Goal: Register for event/course

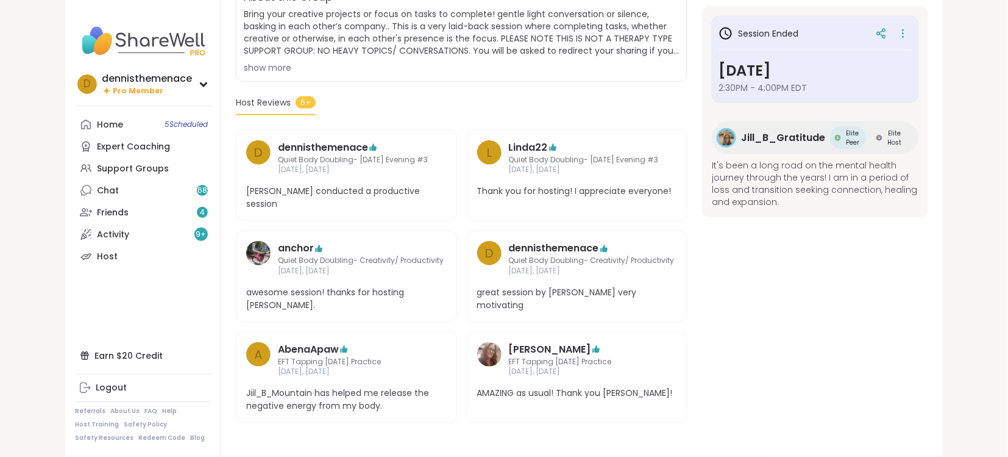
scroll to position [279, 0]
click at [128, 169] on div "Support Groups" at bounding box center [133, 169] width 72 height 12
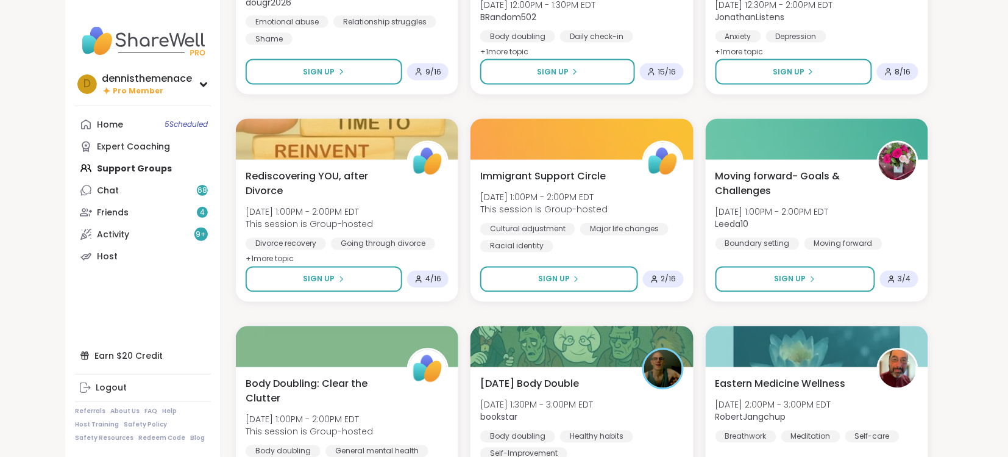
scroll to position [780, 0]
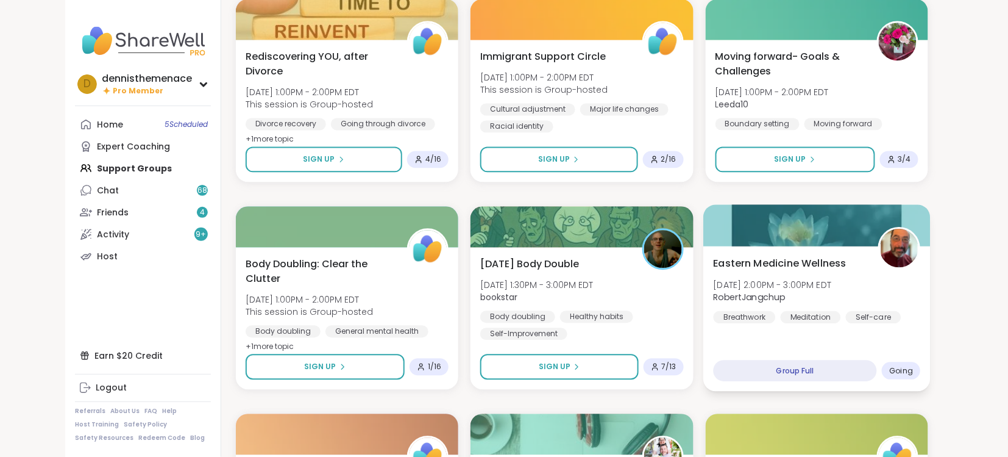
click at [806, 281] on span "Sun, Oct 12 | 2:00PM - 3:00PM EDT" at bounding box center [772, 284] width 118 height 12
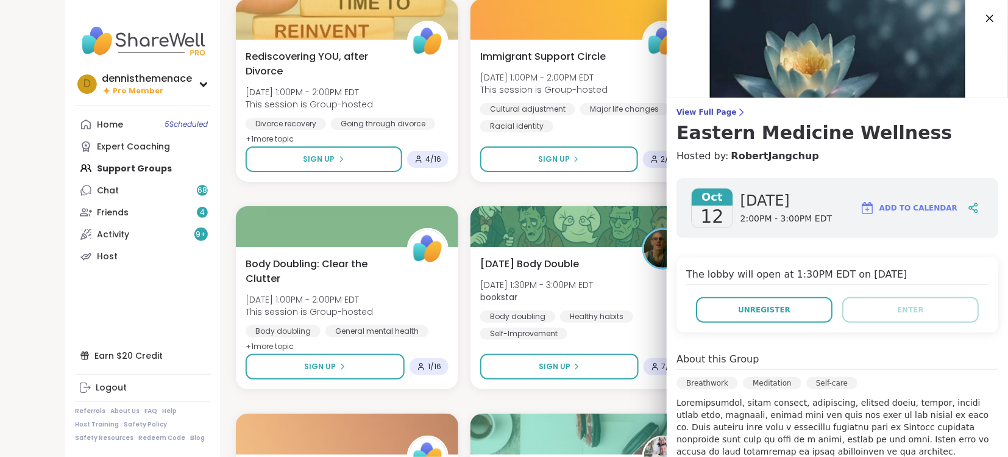
click at [806, 281] on h4 "The lobby will open at 1:30PM EDT on Oct 12, 2025" at bounding box center [837, 276] width 302 height 18
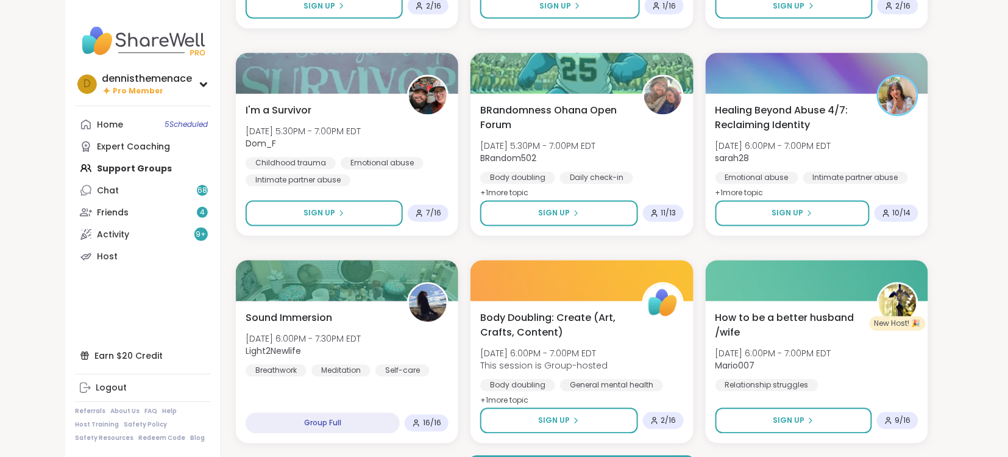
scroll to position [2209, 0]
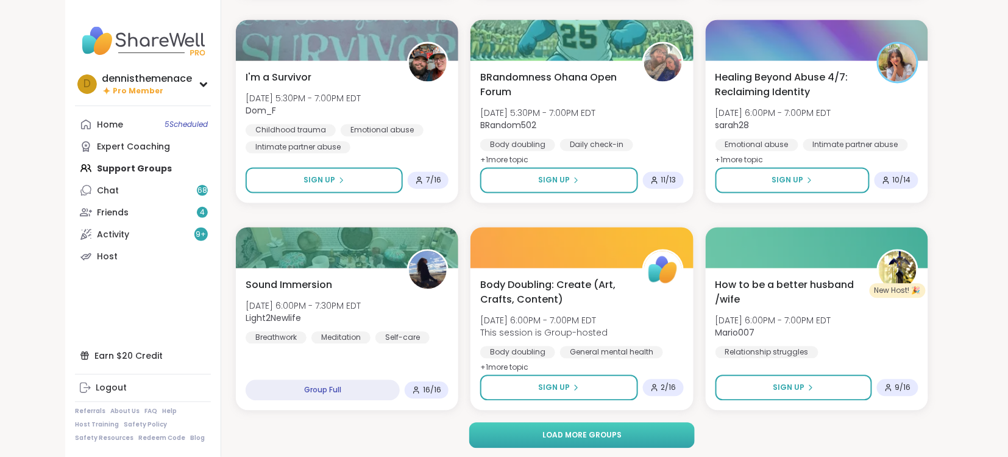
click at [575, 430] on span "Load more groups" at bounding box center [582, 435] width 79 height 11
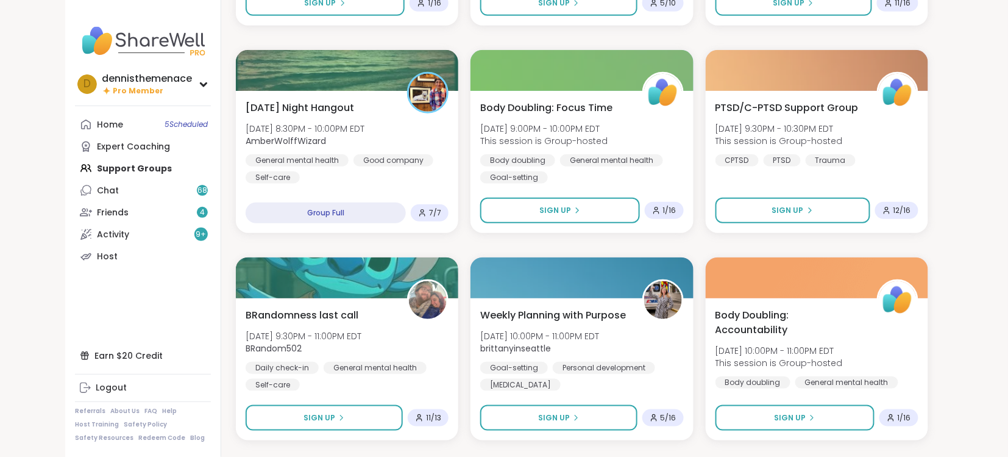
scroll to position [3217, 0]
click at [135, 169] on div "Home 5 Scheduled Expert Coaching Support Groups Chat 68 Friends 4 Activity 9 + …" at bounding box center [143, 190] width 136 height 154
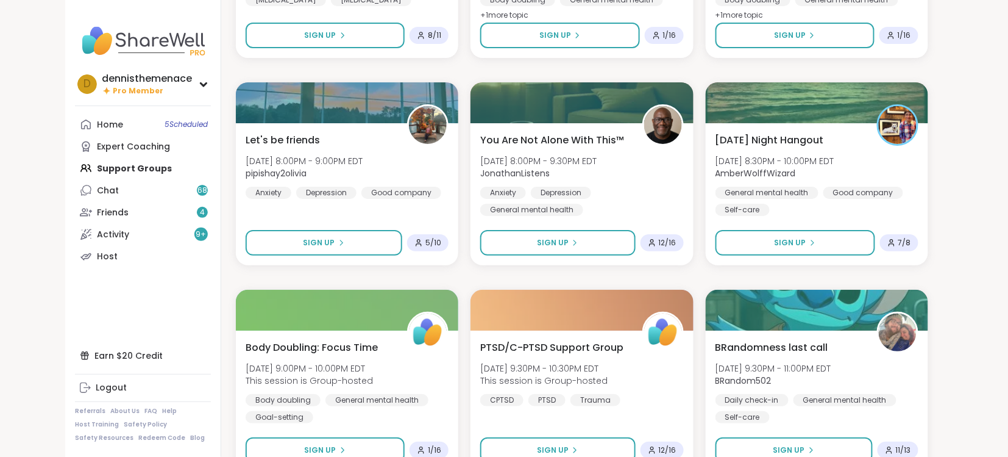
scroll to position [3021, 0]
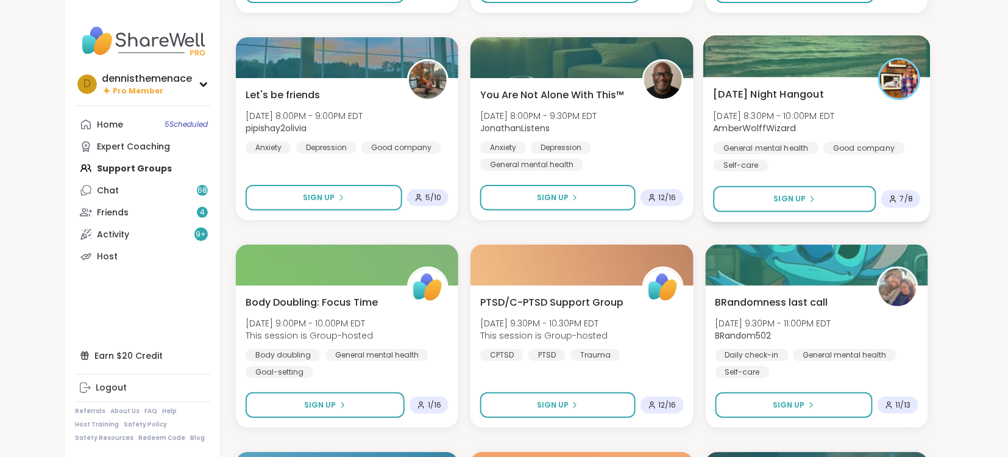
click at [819, 126] on span "AmberWolffWizard" at bounding box center [773, 128] width 121 height 12
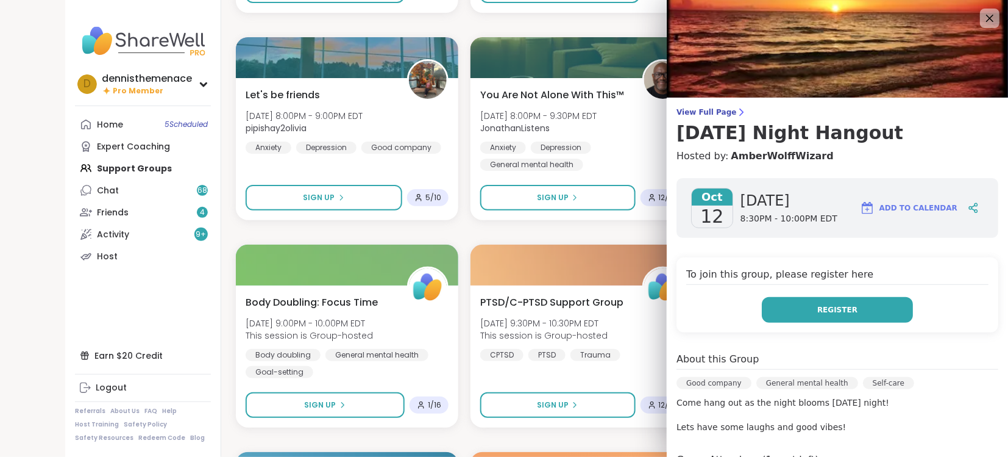
click at [838, 311] on span "Register" at bounding box center [838, 309] width 40 height 11
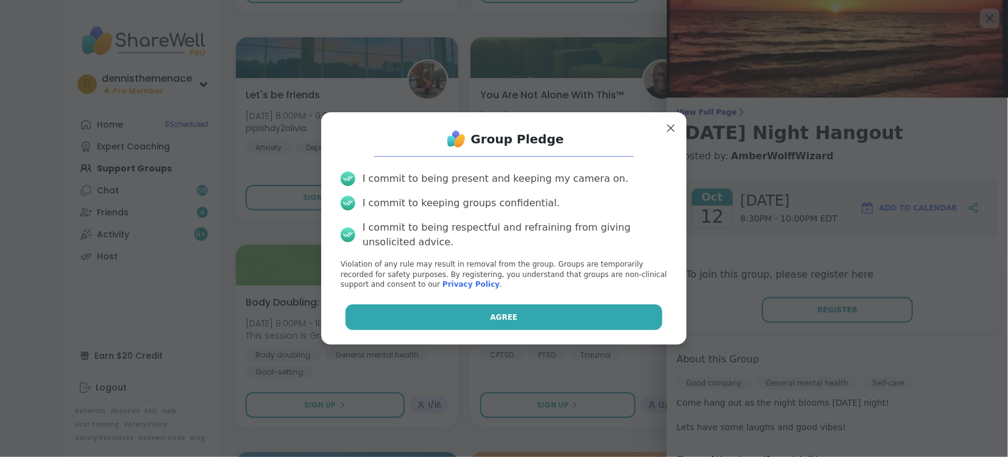
click at [579, 321] on button "Agree" at bounding box center [505, 317] width 318 height 26
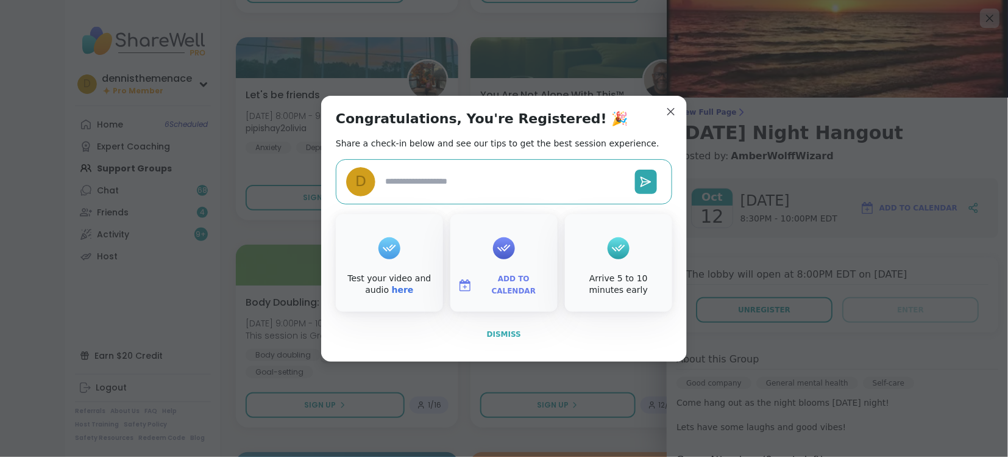
click at [509, 332] on span "Dismiss" at bounding box center [504, 334] width 34 height 9
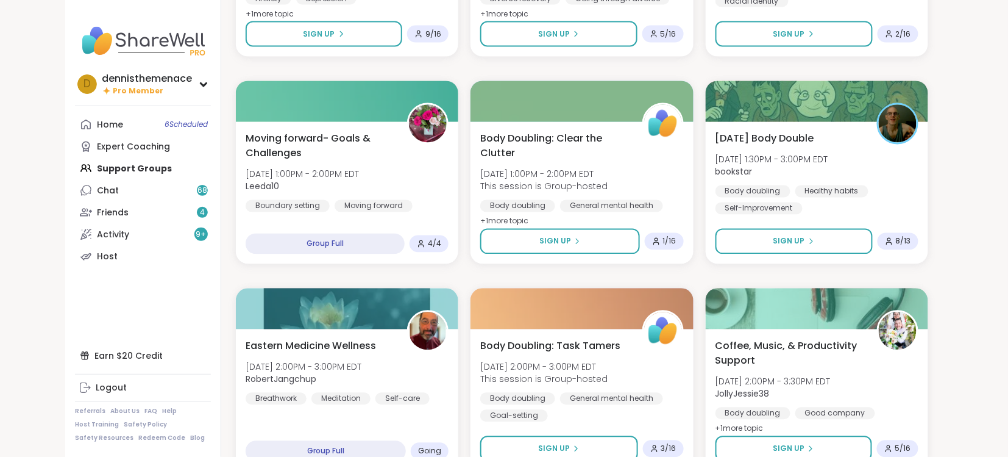
scroll to position [682, 0]
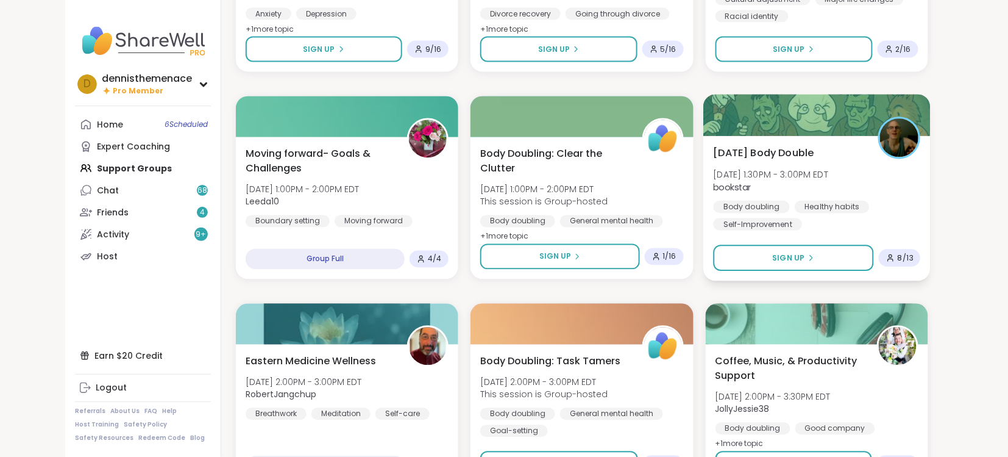
click at [786, 232] on div "Sunday Body Double Sun, Oct 12 | 1:30PM - 3:00PM EDT bookstar Body doubling Hea…" at bounding box center [817, 208] width 227 height 145
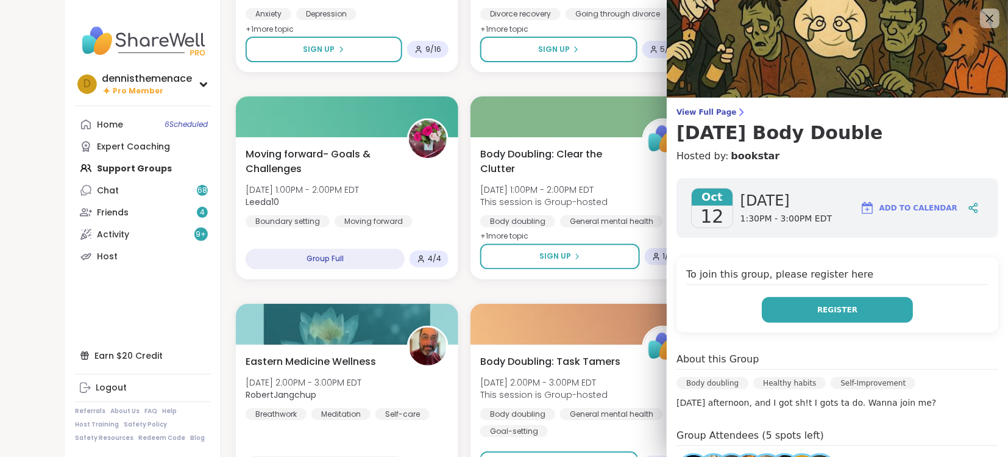
click at [838, 305] on span "Register" at bounding box center [838, 309] width 40 height 11
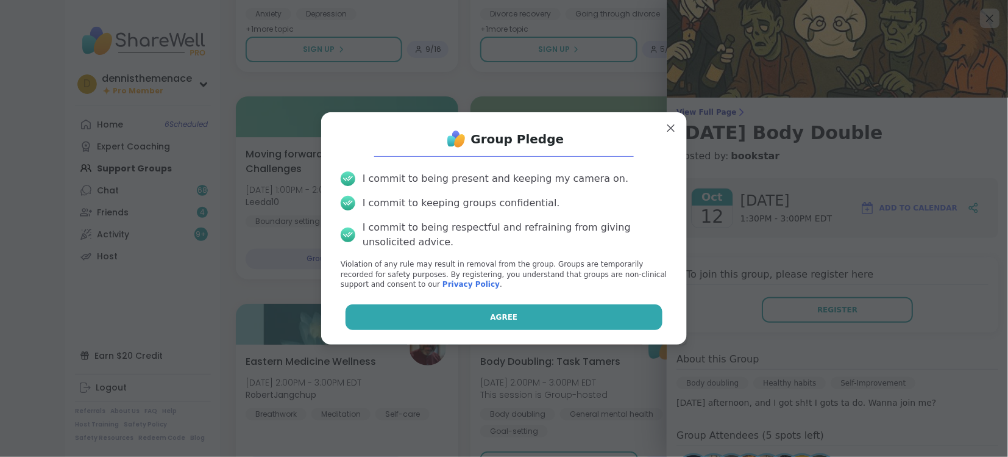
click at [602, 316] on button "Agree" at bounding box center [505, 317] width 318 height 26
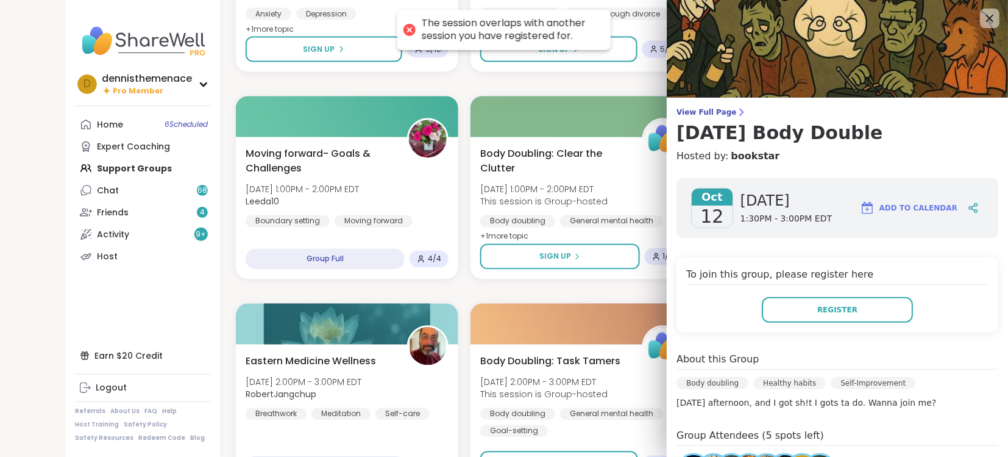
click at [606, 312] on div at bounding box center [582, 324] width 223 height 41
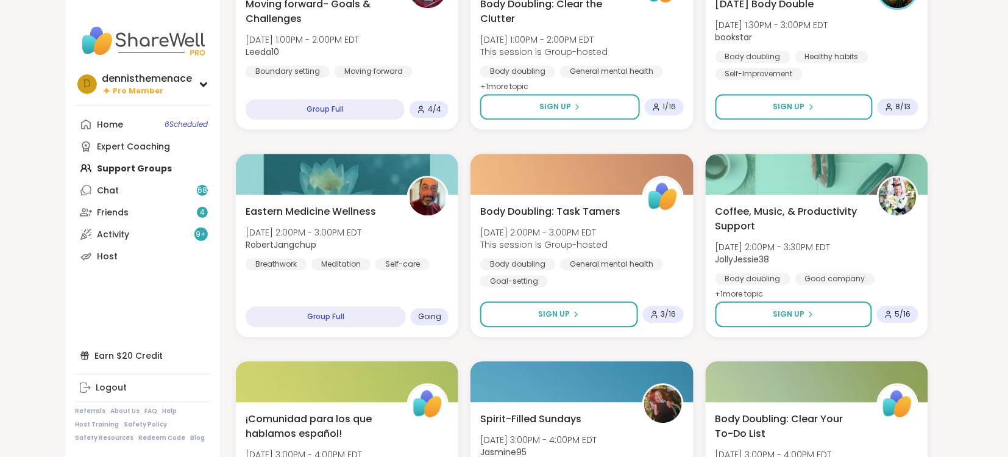
scroll to position [910, 0]
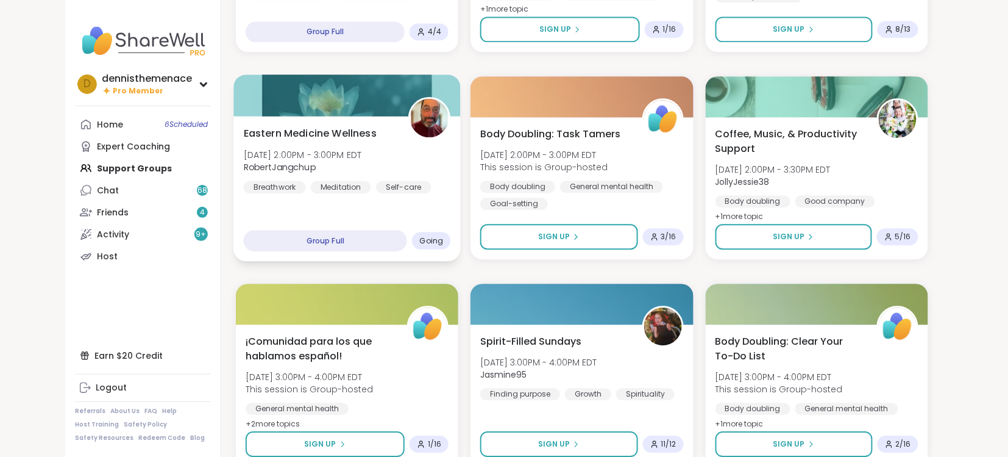
click at [352, 194] on div "Eastern Medicine Wellness Sun, Oct 12 | 2:00PM - 3:00PM EDT RobertJangchup Brea…" at bounding box center [346, 188] width 227 height 145
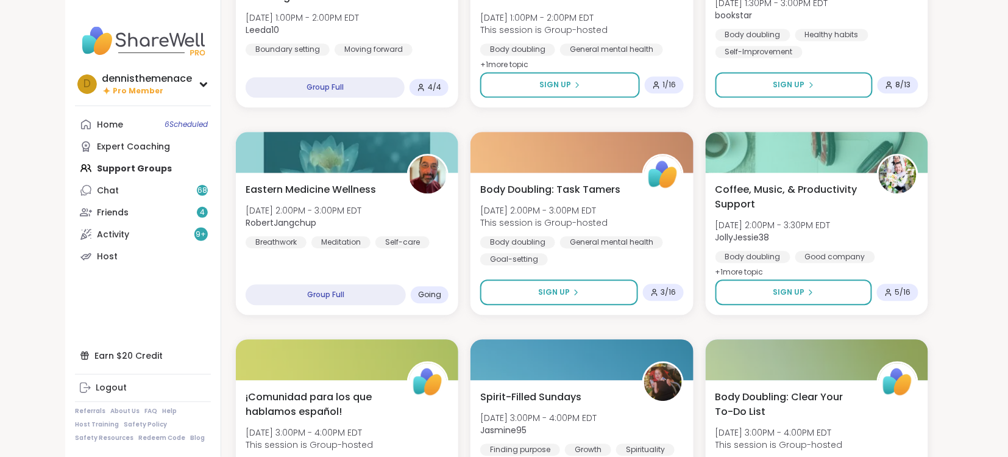
scroll to position [877, 0]
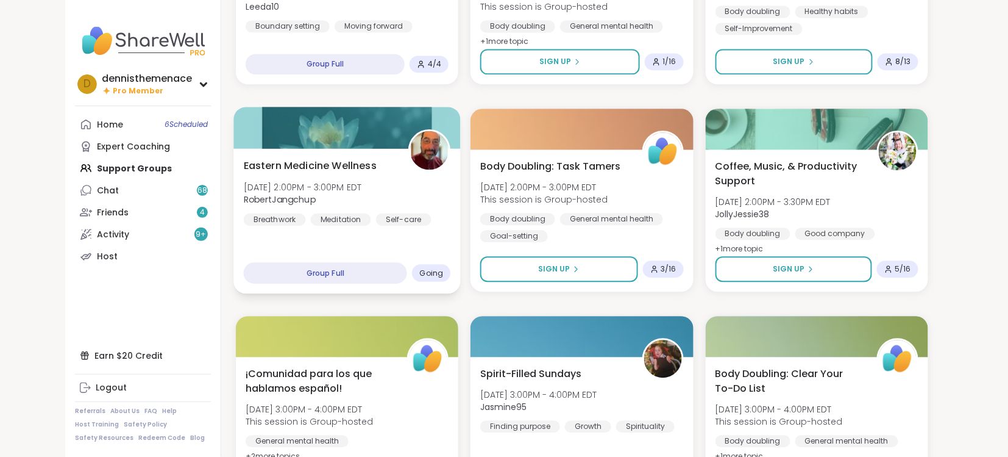
click at [344, 187] on span "Sun, Oct 12 | 2:00PM - 3:00PM EDT" at bounding box center [303, 186] width 118 height 12
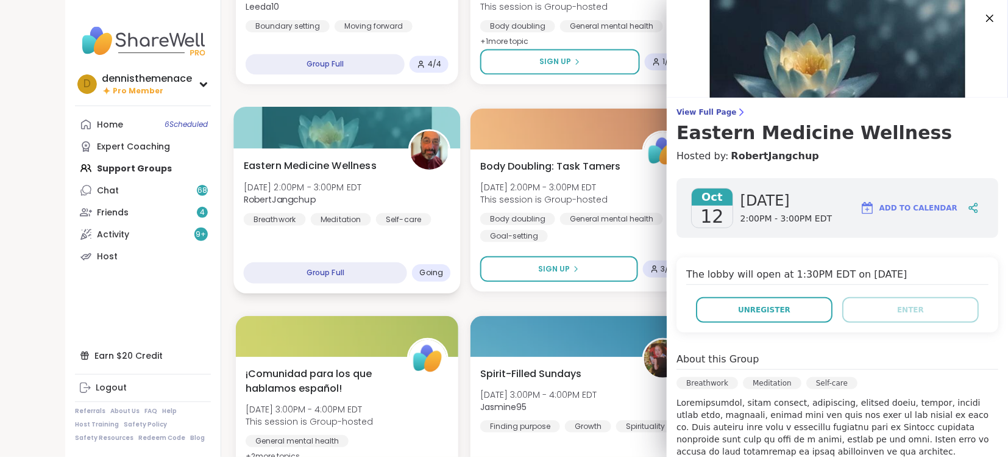
click at [344, 187] on span "Sun, Oct 12 | 2:00PM - 3:00PM EDT" at bounding box center [303, 186] width 118 height 12
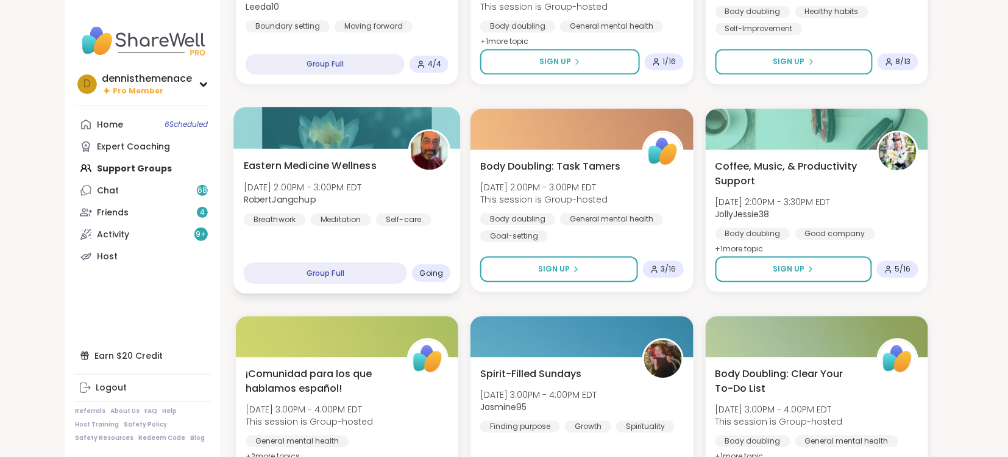
click at [382, 198] on div "Eastern Medicine Wellness Sun, Oct 12 | 2:00PM - 3:00PM EDT RobertJangchup Brea…" at bounding box center [347, 191] width 207 height 67
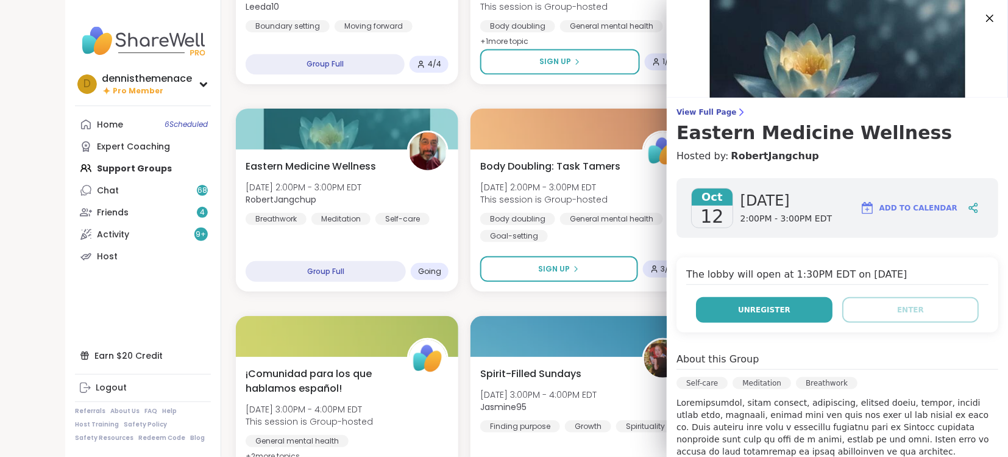
click at [766, 305] on span "Unregister" at bounding box center [764, 309] width 52 height 11
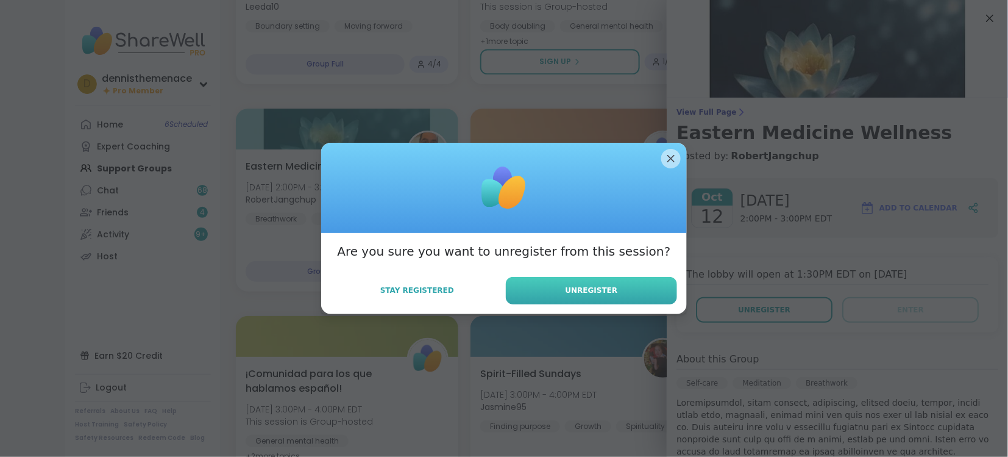
click at [604, 288] on span "Unregister" at bounding box center [592, 290] width 52 height 11
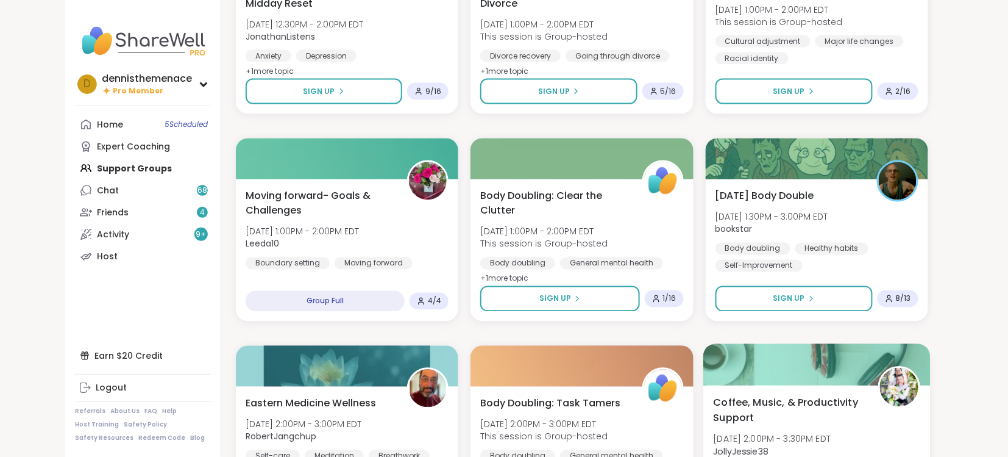
scroll to position [617, 0]
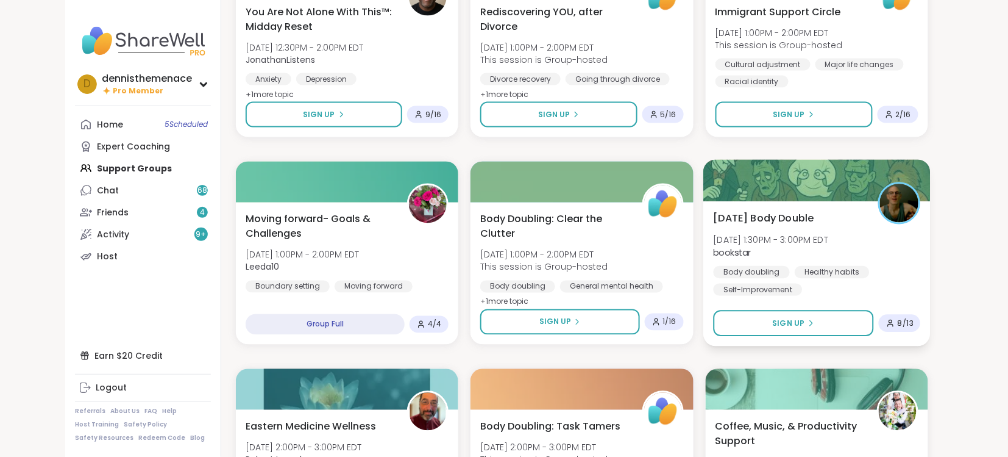
click at [790, 274] on div "Body doubling Healthy habits Self-Improvement" at bounding box center [816, 281] width 207 height 30
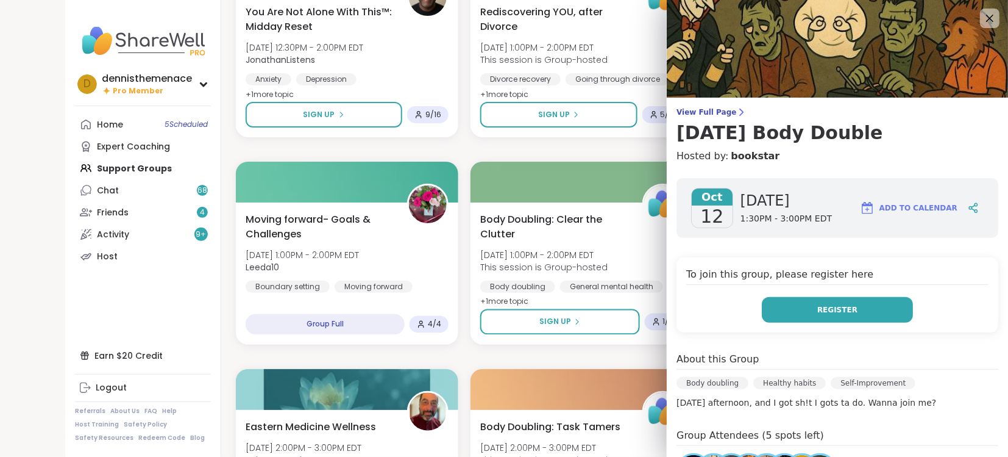
click at [840, 308] on span "Register" at bounding box center [838, 309] width 40 height 11
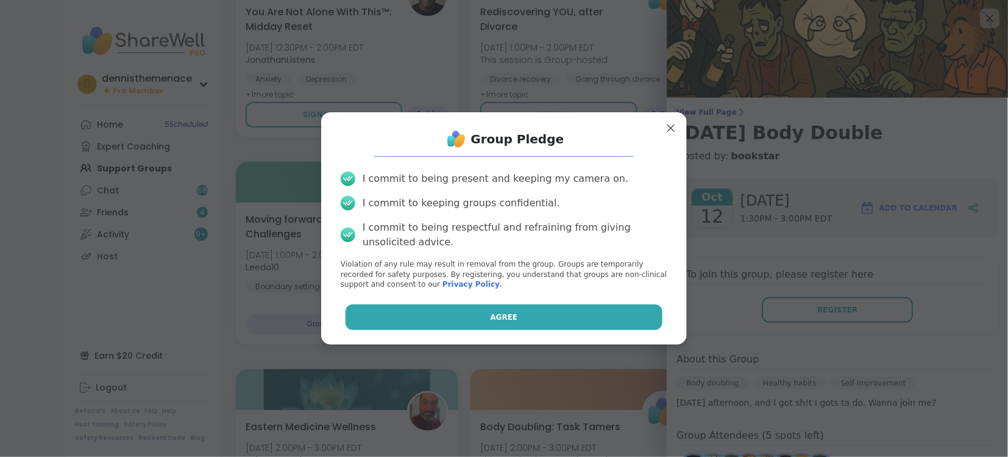
click at [547, 321] on button "Agree" at bounding box center [505, 317] width 318 height 26
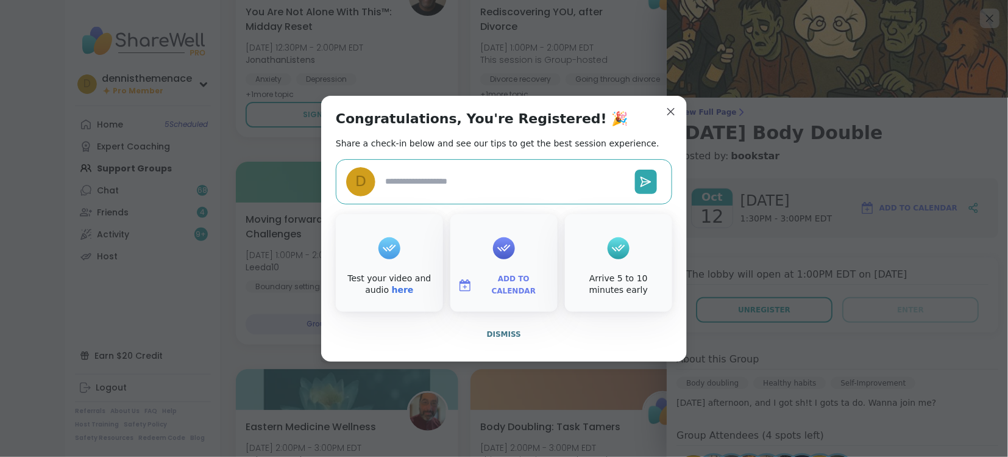
type textarea "*"
click at [496, 331] on span "Dismiss" at bounding box center [504, 334] width 34 height 9
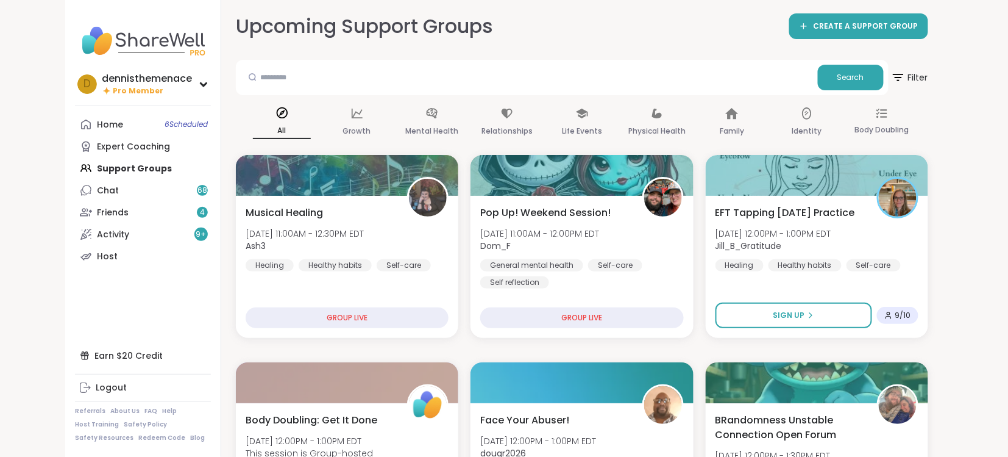
scroll to position [0, 0]
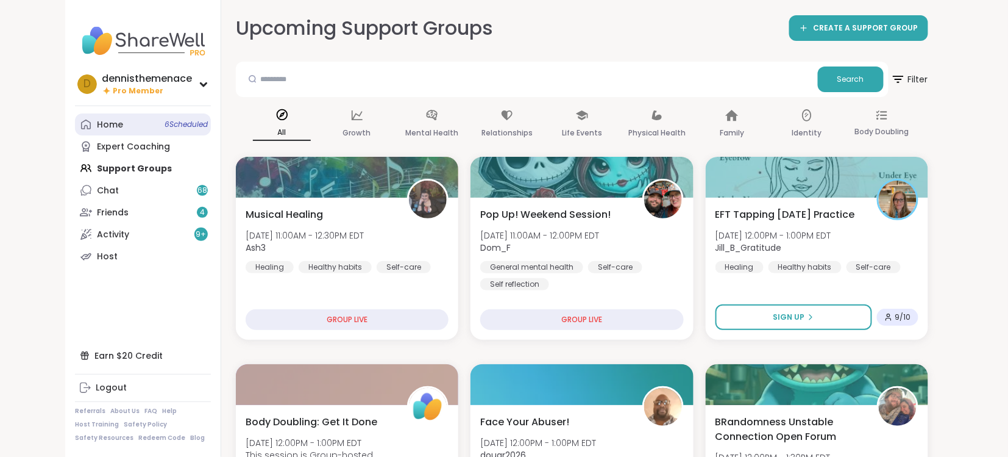
click at [105, 119] on div "Home 6 Scheduled" at bounding box center [110, 125] width 26 height 12
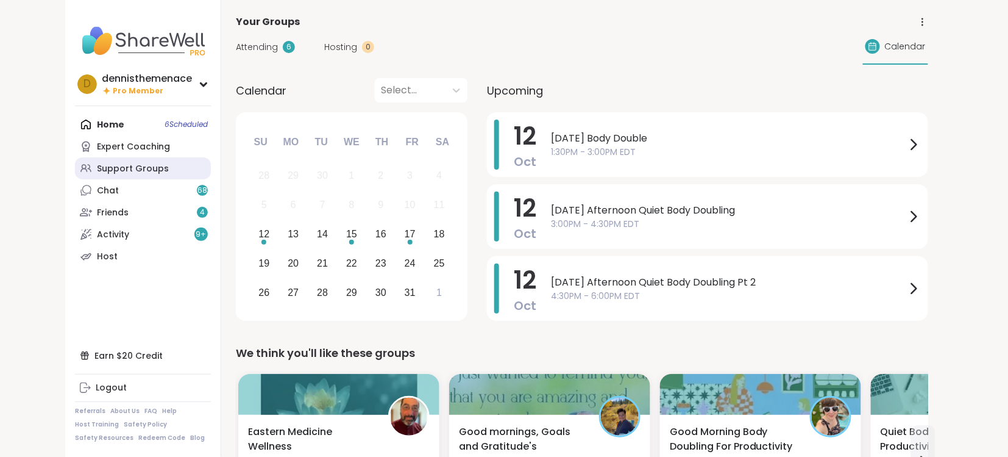
click at [126, 167] on div "Support Groups" at bounding box center [133, 169] width 72 height 12
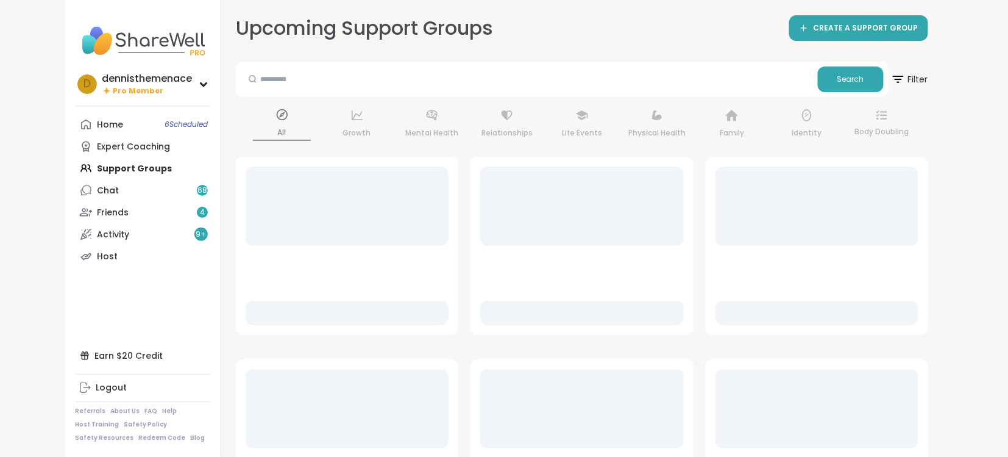
click at [126, 167] on div "Home 6 Scheduled Expert Coaching Support Groups Chat 68 Friends 4 Activity 9 + …" at bounding box center [143, 190] width 136 height 154
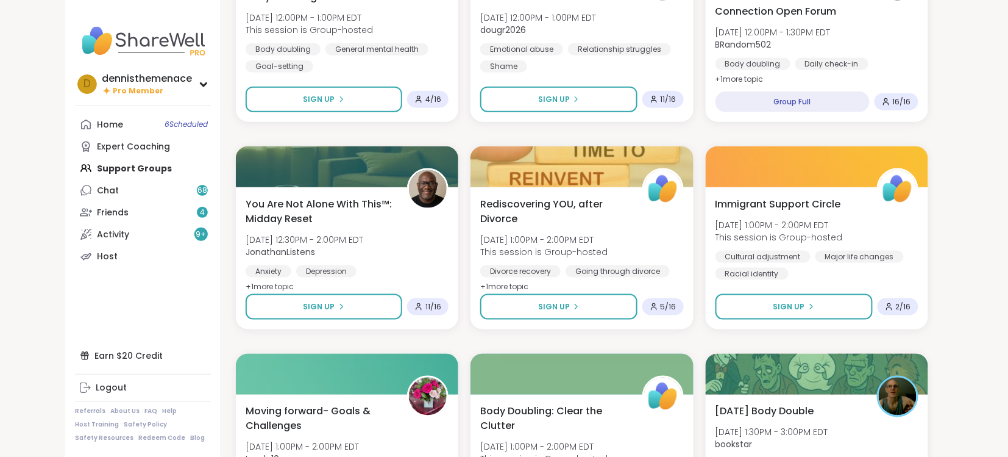
scroll to position [324, 0]
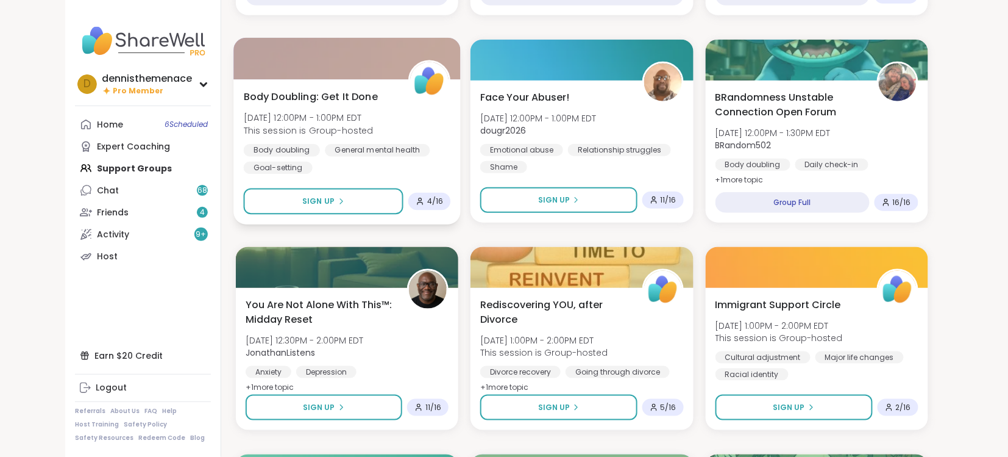
click at [416, 163] on div "Body doubling General mental health Goal-setting" at bounding box center [347, 159] width 207 height 30
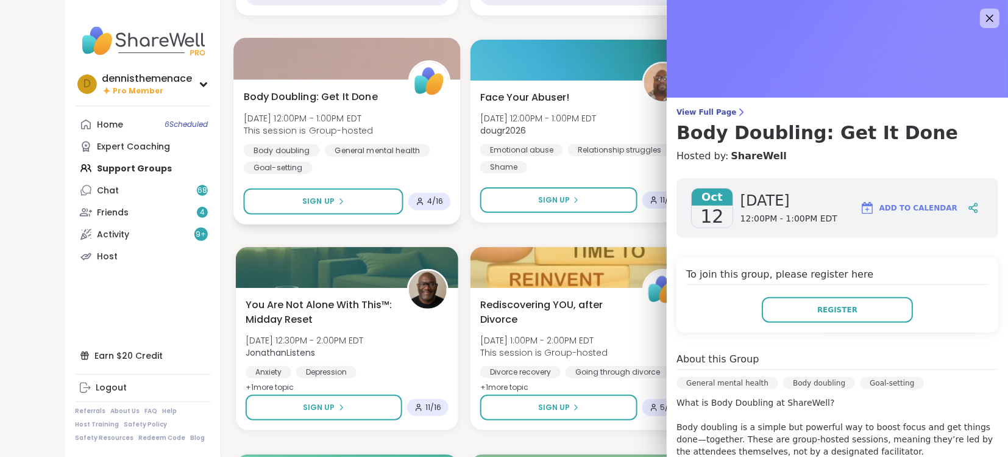
click at [388, 169] on div "Body doubling General mental health Goal-setting" at bounding box center [347, 159] width 207 height 30
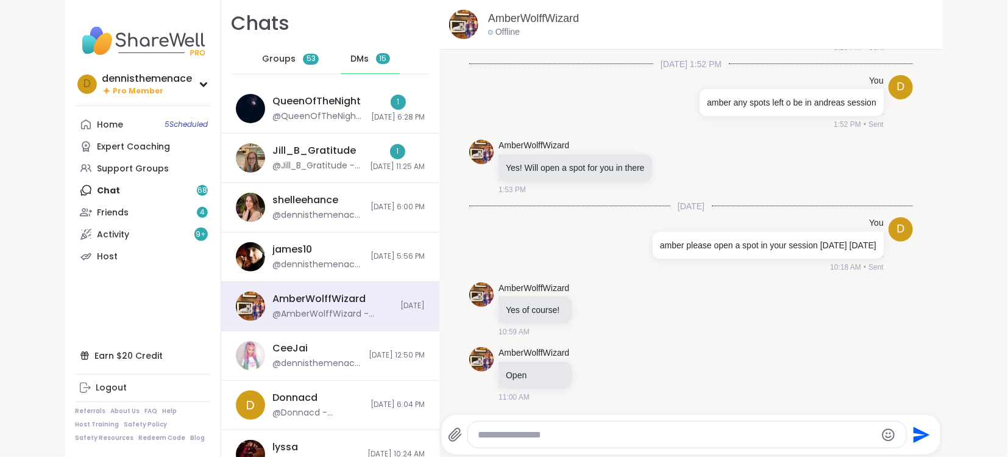
click at [589, 427] on div at bounding box center [687, 434] width 438 height 26
click at [561, 431] on textarea "Type your message" at bounding box center [677, 435] width 398 height 12
type textarea "**********"
click at [921, 437] on icon "Send" at bounding box center [923, 434] width 16 height 16
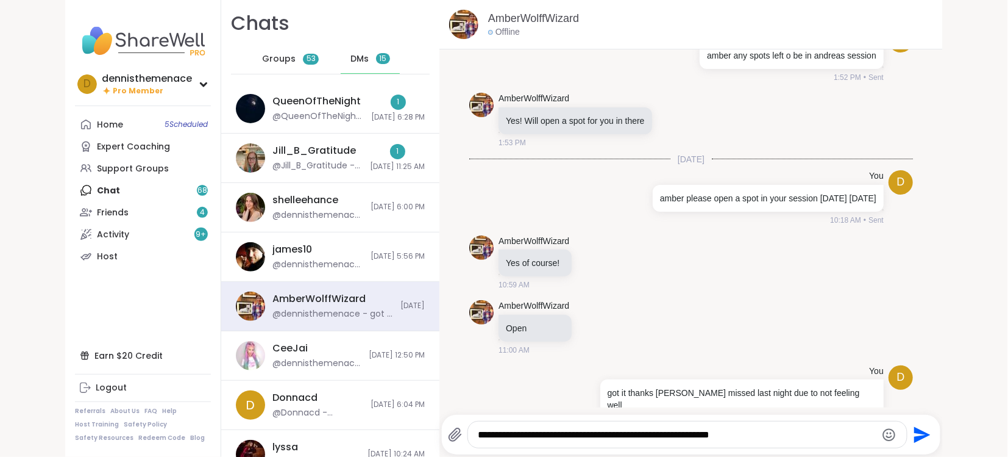
scroll to position [3869, 0]
